Goal: Complete application form

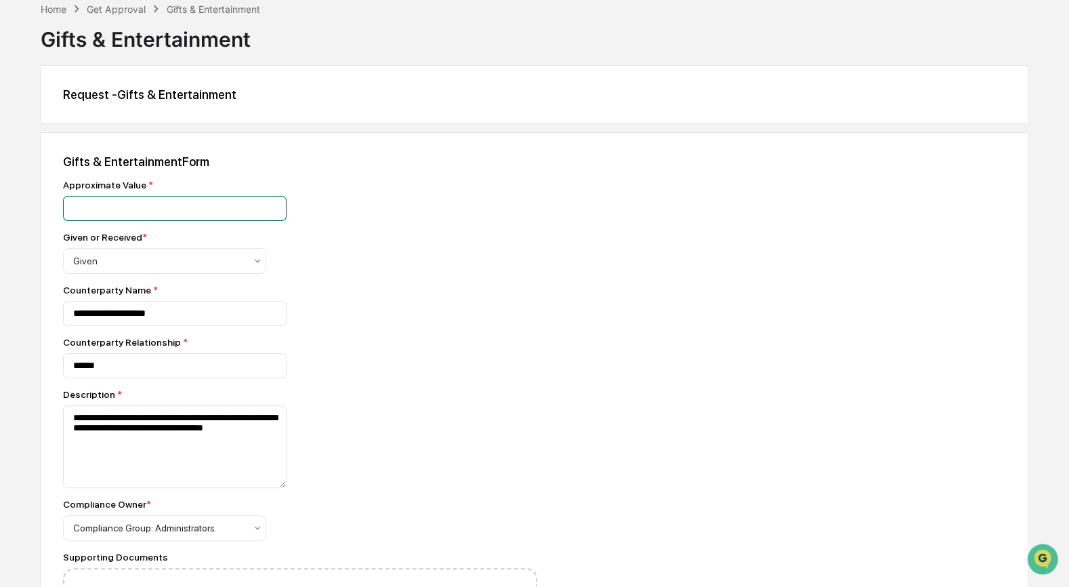
click at [87, 207] on input "number" at bounding box center [175, 208] width 224 height 25
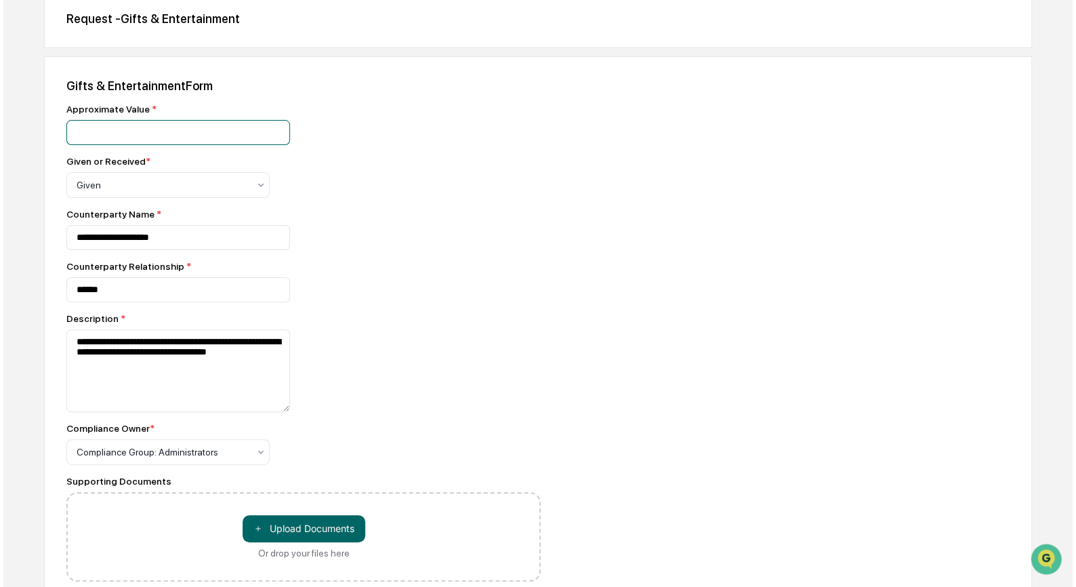
scroll to position [199, 0]
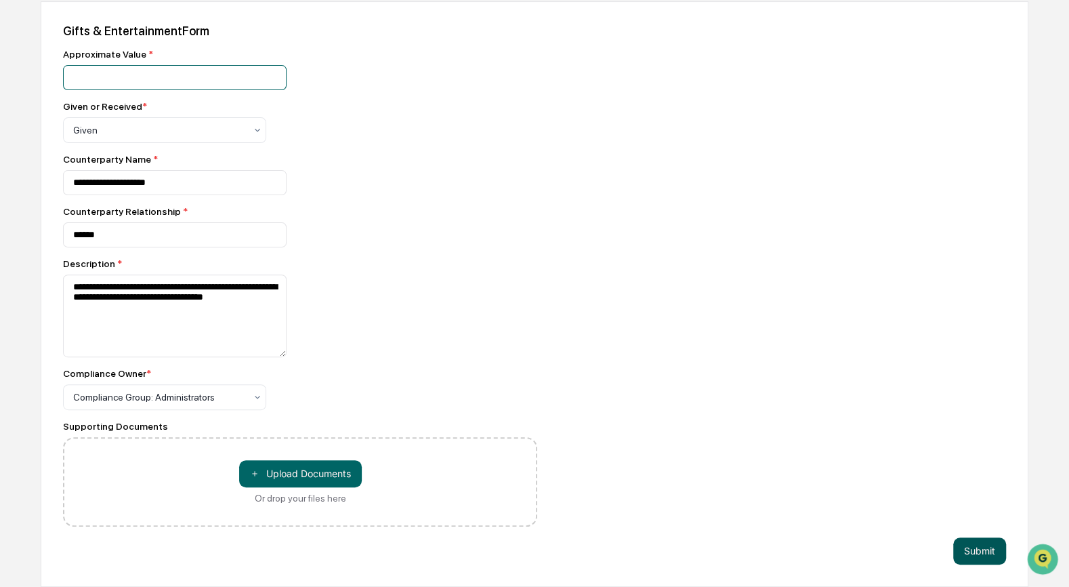
type input "***"
click at [987, 552] on button "Submit" at bounding box center [980, 550] width 53 height 27
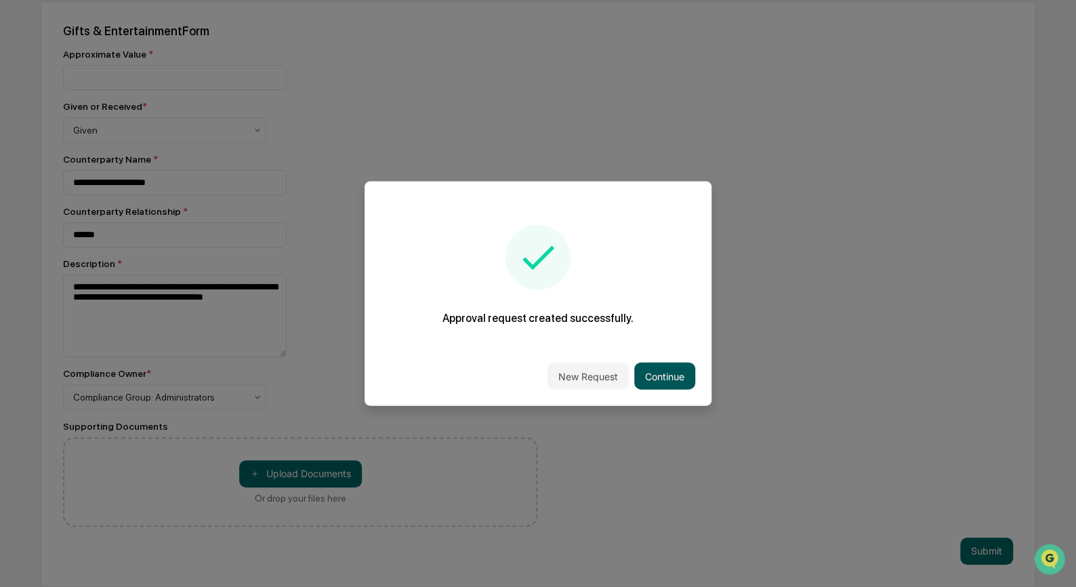
click at [655, 370] on button "Continue" at bounding box center [664, 376] width 61 height 27
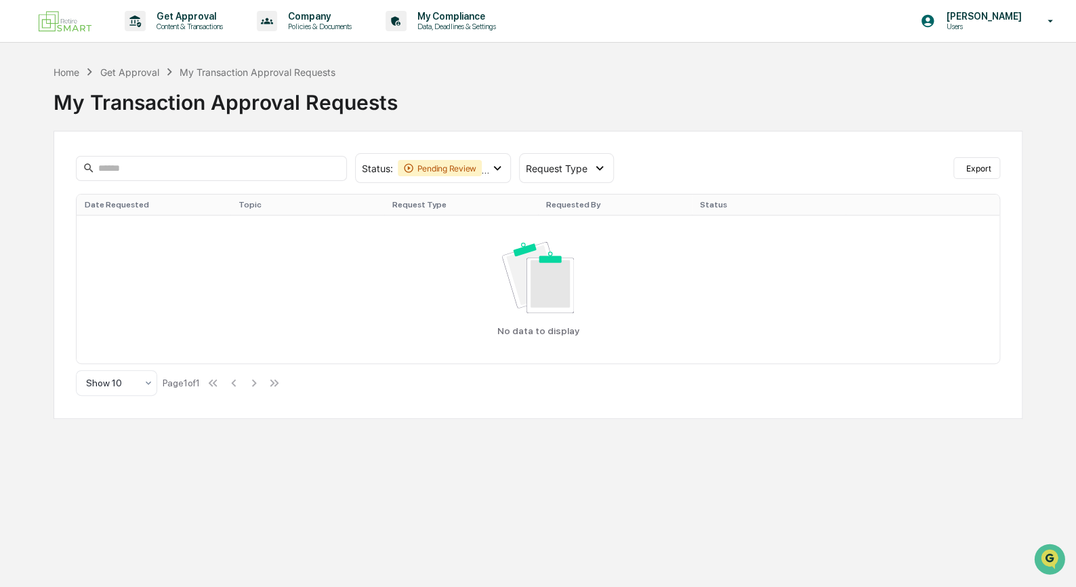
click at [845, 470] on div "Get Approval Content & Transactions Company Policies & Documents My Compliance …" at bounding box center [538, 293] width 1076 height 587
